Goal: Transaction & Acquisition: Download file/media

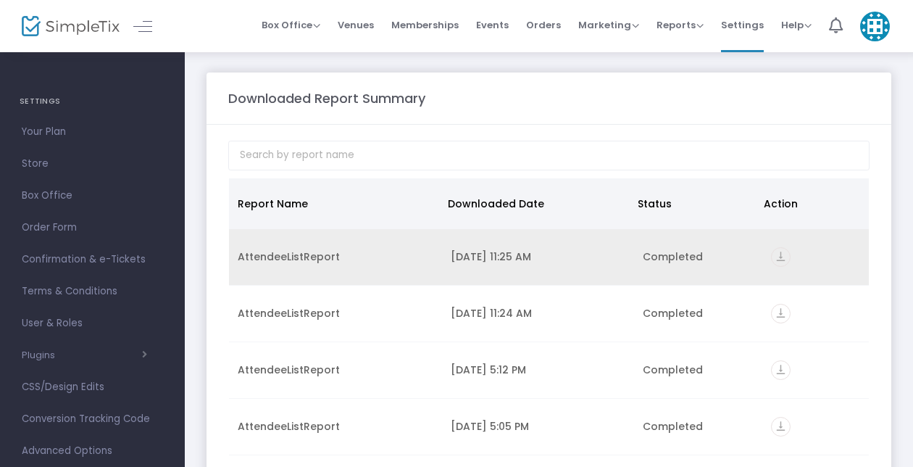
click at [773, 250] on icon "vertical_align_bottom" at bounding box center [781, 257] width 20 height 20
click at [775, 260] on icon "vertical_align_bottom" at bounding box center [781, 257] width 20 height 20
click at [777, 251] on icon "vertical_align_bottom" at bounding box center [781, 257] width 20 height 20
click at [771, 255] on icon "vertical_align_bottom" at bounding box center [781, 257] width 20 height 20
